Goal: Task Accomplishment & Management: Use online tool/utility

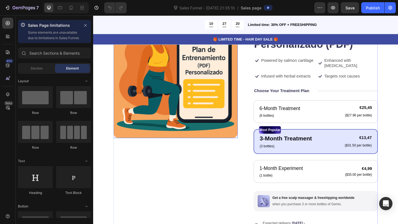
scroll to position [67, 0]
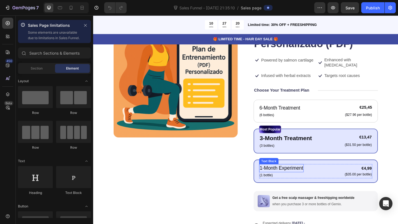
click at [294, 186] on div "1-Month Experiment" at bounding box center [298, 181] width 48 height 9
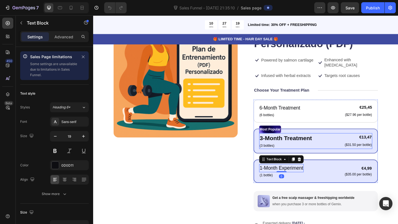
click at [333, 159] on div "3-Month Treatment Text Block (3 bottles) Text Block €13,47 Product Price Produc…" at bounding box center [335, 152] width 123 height 17
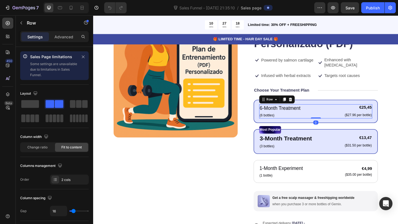
click at [345, 125] on div "6-Month Treatment Text Block (6 bottles) Text Block €25,45 Product Price Produc…" at bounding box center [335, 119] width 123 height 15
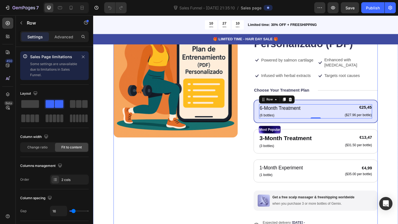
click at [219, 198] on div "Product Images" at bounding box center [182, 156] width 135 height 286
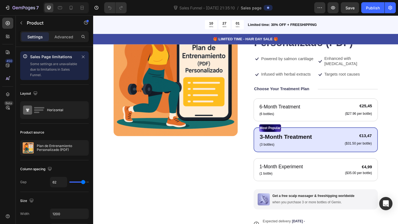
scroll to position [0, 0]
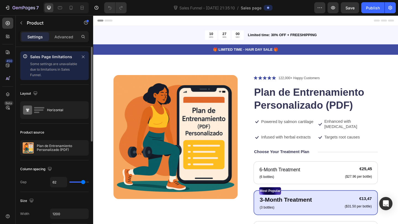
click at [57, 134] on div "Product source" at bounding box center [54, 132] width 69 height 9
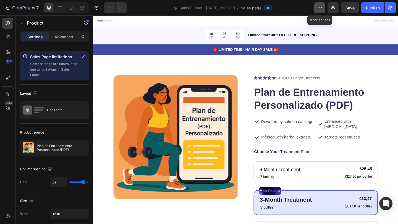
click at [324, 7] on button "button" at bounding box center [319, 7] width 11 height 11
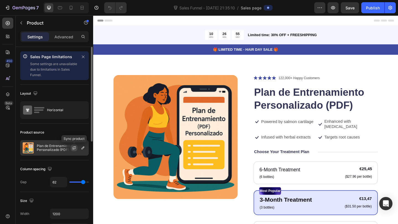
click at [74, 148] on icon "button" at bounding box center [74, 148] width 4 height 4
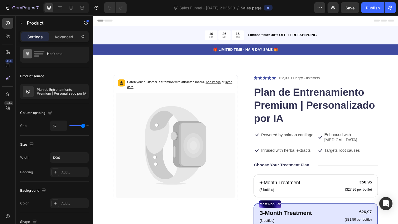
click at [256, 9] on span "Sales page" at bounding box center [251, 8] width 21 height 6
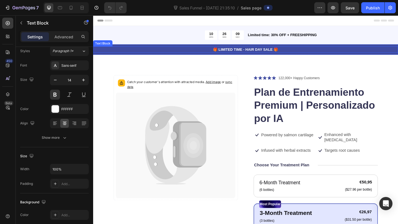
click at [278, 51] on p "🎁 LIMITED TIME - HAIR DAY SALE 🎁" at bounding box center [259, 53] width 331 height 6
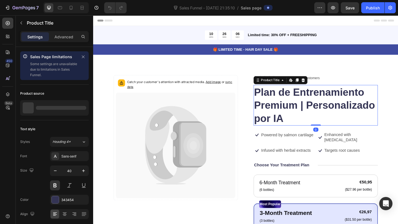
click at [284, 134] on h1 "Plan de Entrenamiento Premium | Personalizado por IA" at bounding box center [335, 113] width 135 height 44
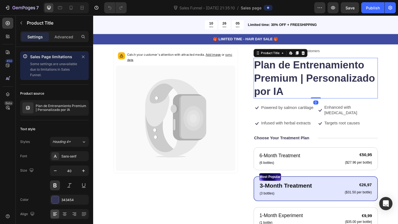
scroll to position [47, 0]
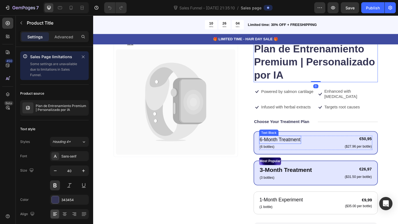
click at [292, 151] on p "6-Month Treatment" at bounding box center [296, 151] width 44 height 8
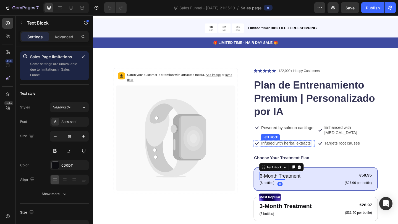
scroll to position [0, 0]
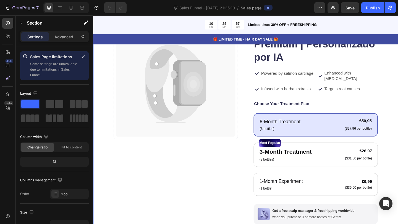
scroll to position [96, 0]
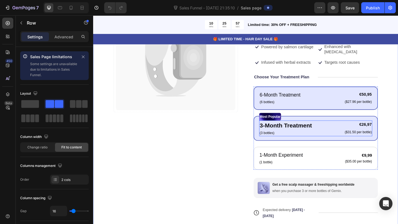
click at [348, 133] on div "3-Month Treatment Text Block (3 bottles) Text Block €26,97 Product Price Produc…" at bounding box center [335, 138] width 123 height 17
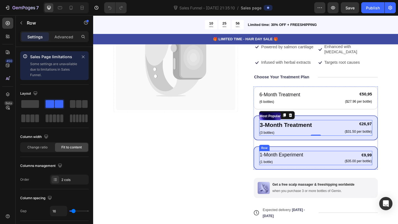
click at [322, 168] on div "1-Month Experiment Text Block (1 bottle) Text Block €9,99 Product Price Product…" at bounding box center [335, 170] width 123 height 15
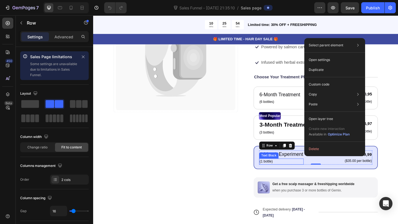
click at [280, 172] on div "(1 bottle)" at bounding box center [298, 174] width 48 height 7
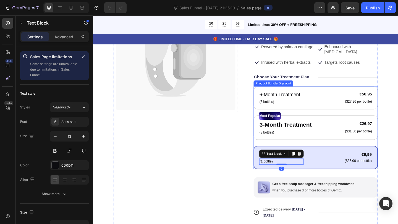
click at [346, 159] on div "1-Month Experiment Text Block (1 bottle) Text Block 0 €9,99 Product Price Produ…" at bounding box center [335, 170] width 135 height 25
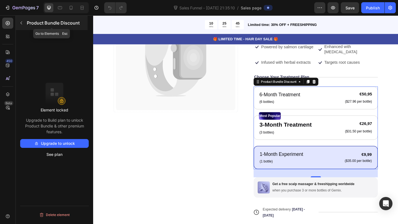
click at [22, 29] on div "Product Bundle Discount" at bounding box center [52, 23] width 72 height 14
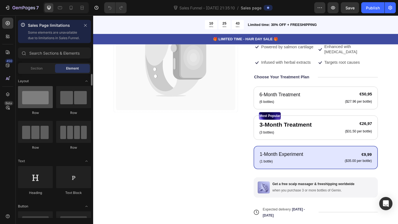
click at [38, 108] on div at bounding box center [35, 97] width 35 height 22
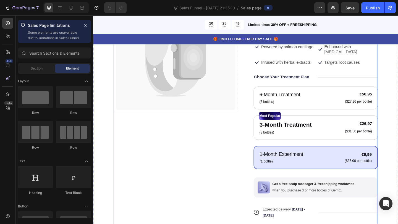
click at [192, 184] on div "Catch your customer's attention with attracted media. Add image or sync data Pr…" at bounding box center [182, 138] width 135 height 307
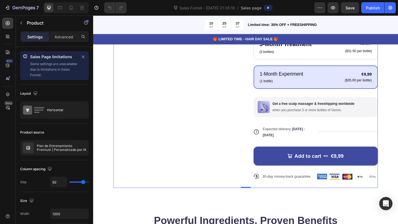
scroll to position [140, 0]
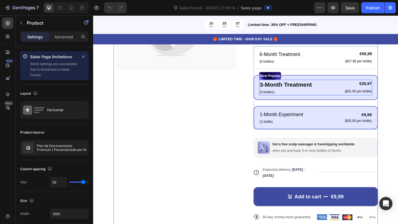
click at [349, 90] on div "3-Month Treatment Text Block (3 bottles) Text Block €26,97 Product Price Produc…" at bounding box center [335, 93] width 123 height 17
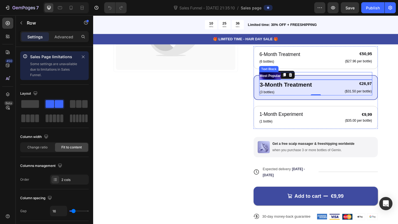
click at [346, 84] on div "Most Popular" at bounding box center [335, 81] width 123 height 8
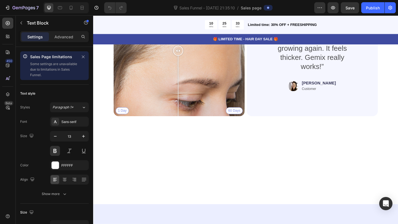
scroll to position [1306, 0]
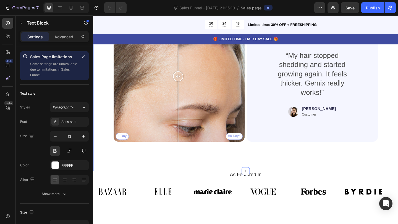
click at [171, 173] on div "Real People. Real Hair Results Heading Thousands have seen visible improvements…" at bounding box center [259, 73] width 332 height 223
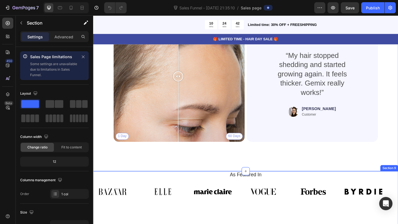
click at [192, 224] on div "As Featured In Heading Image Image Image Image Image Image Image Image Image Im…" at bounding box center [259, 217] width 332 height 64
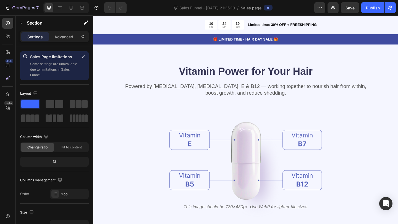
scroll to position [602, 0]
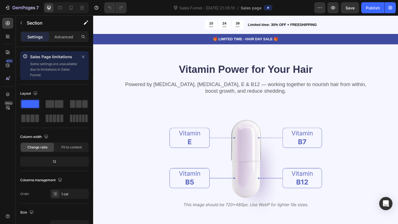
click at [208, 154] on img at bounding box center [259, 175] width 166 height 121
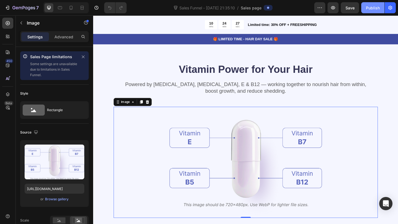
click at [374, 4] on button "Publish" at bounding box center [372, 7] width 23 height 11
click at [10, 67] on icon at bounding box center [8, 66] width 6 height 6
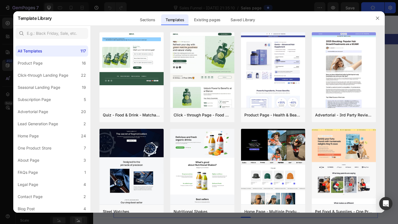
click at [105, 10] on div at bounding box center [199, 112] width 398 height 224
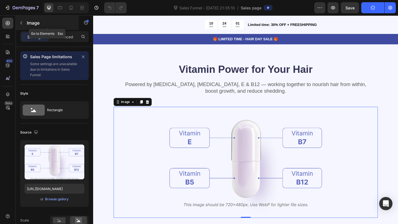
click at [23, 24] on icon "button" at bounding box center [21, 23] width 4 height 4
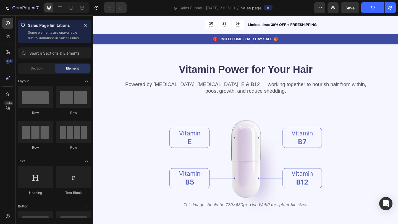
click at [57, 40] on p "Some elements are unavailable due to limitations in Sales Funnel." at bounding box center [54, 35] width 52 height 11
drag, startPoint x: 60, startPoint y: 43, endPoint x: 27, endPoint y: 30, distance: 35.3
click at [27, 30] on div "Sales Page limitations Some elements are unavailable due to limitations in Sale…" at bounding box center [54, 31] width 73 height 23
click at [53, 41] on p "Some elements are unavailable due to limitations in Sales Funnel." at bounding box center [54, 35] width 52 height 11
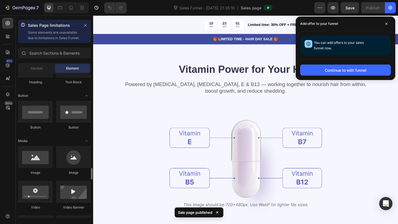
scroll to position [0, 0]
